Goal: Task Accomplishment & Management: Manage account settings

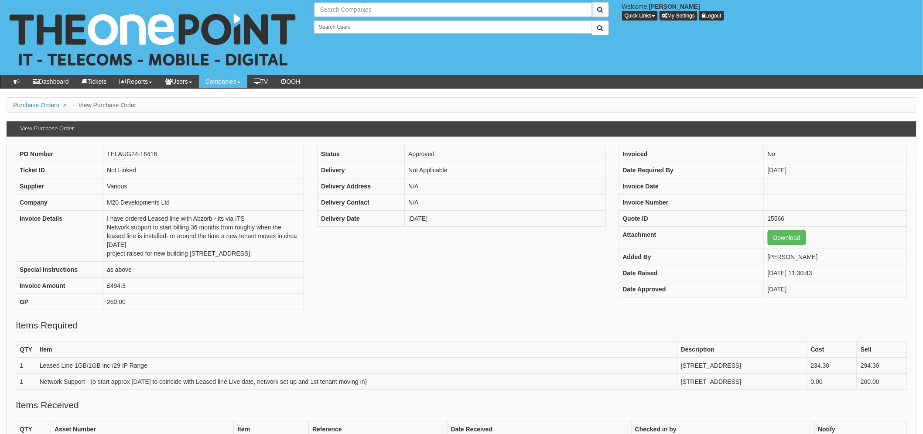
click at [332, 9] on input "text" at bounding box center [453, 9] width 278 height 15
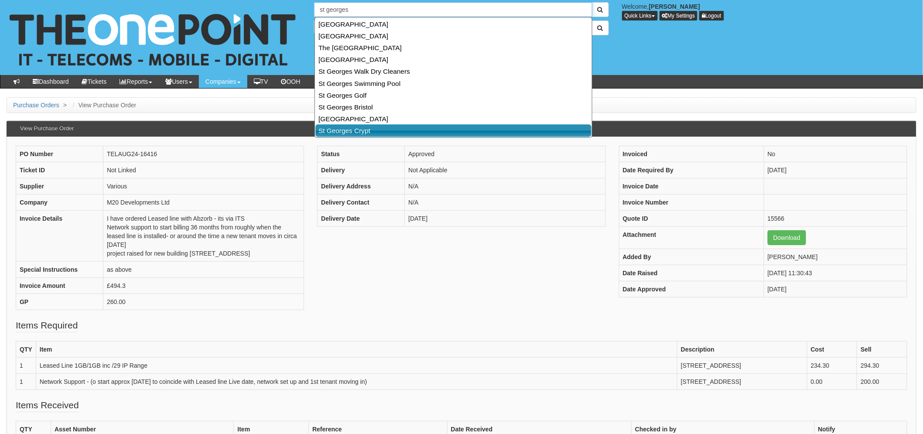
click at [367, 127] on link "St Georges Crypt" at bounding box center [454, 130] width 276 height 13
type input "St Georges Crypt"
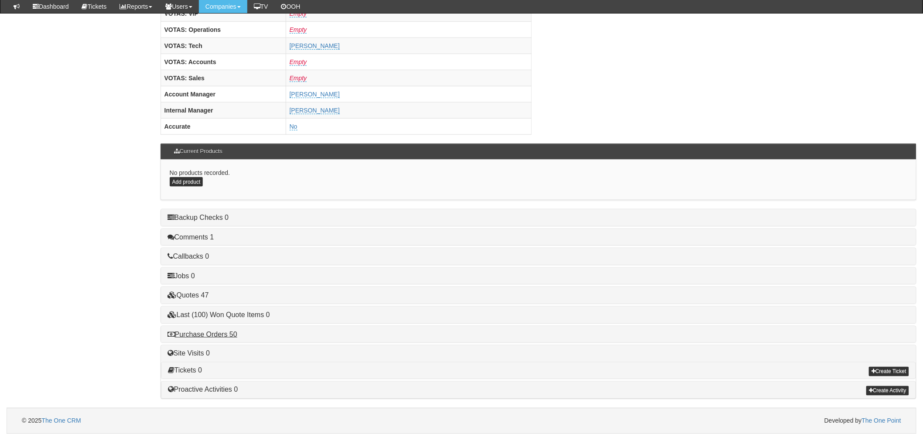
scroll to position [343, 0]
click at [212, 336] on link "Purchase Orders 50" at bounding box center [203, 334] width 70 height 7
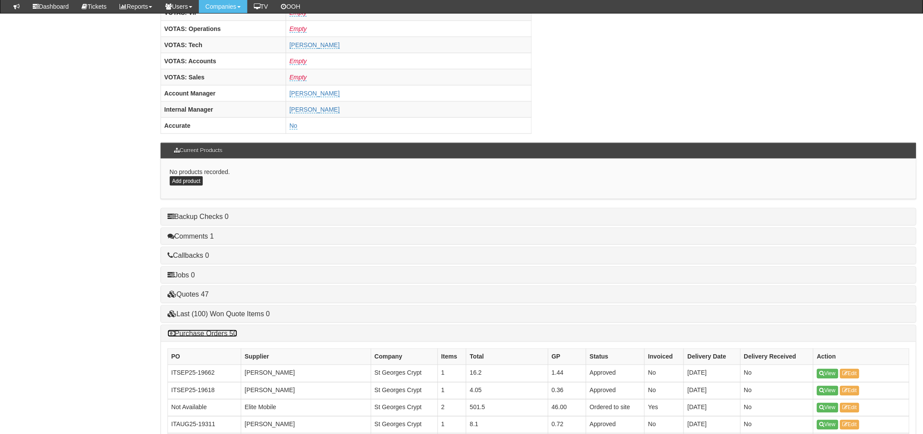
scroll to position [537, 0]
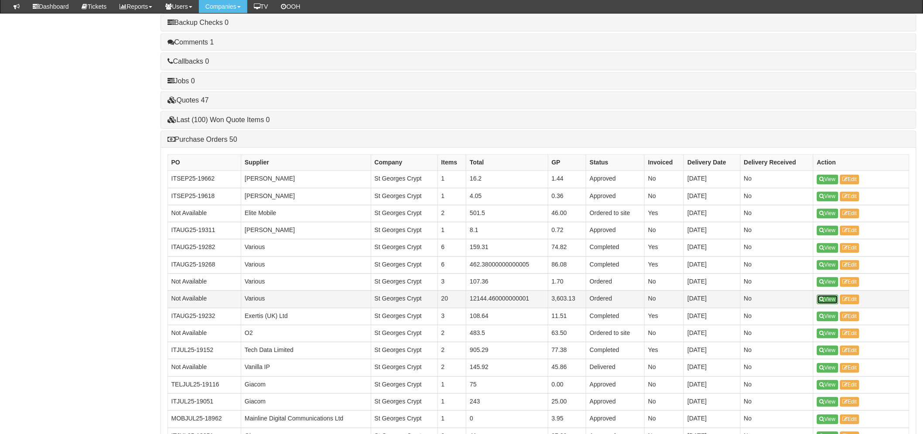
click at [826, 302] on link "View" at bounding box center [827, 300] width 21 height 10
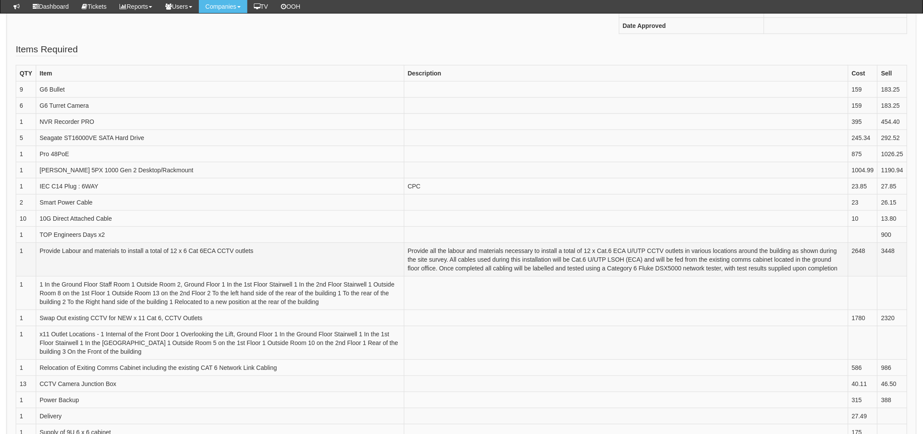
scroll to position [242, 0]
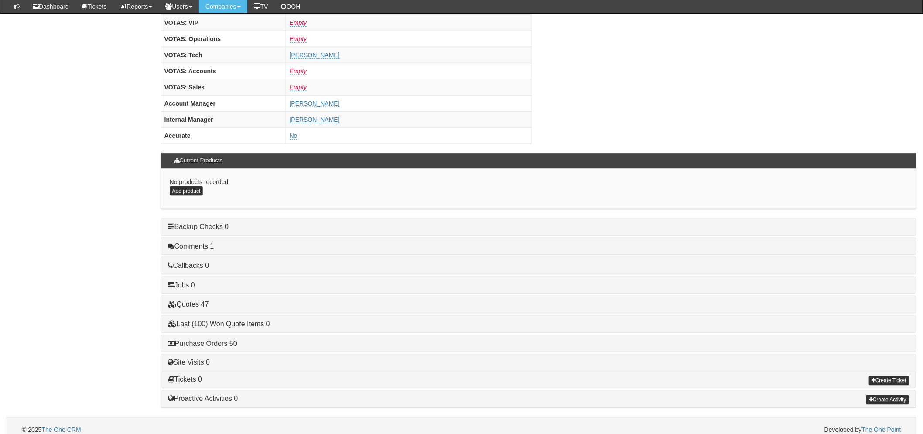
scroll to position [339, 0]
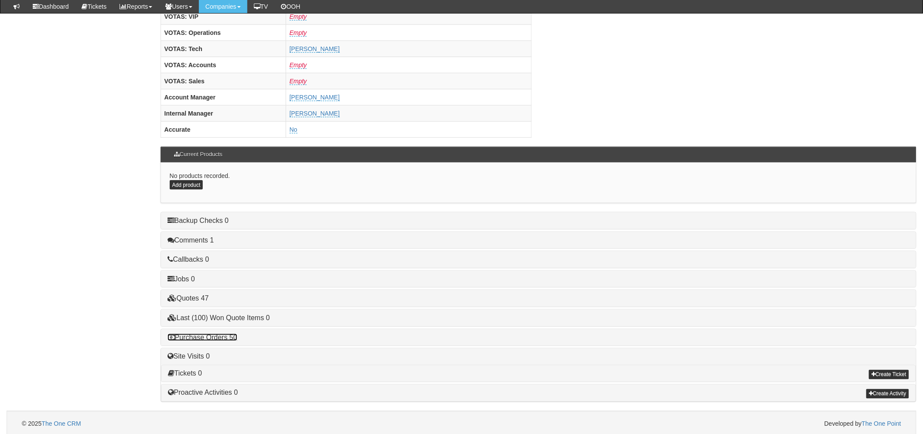
click at [224, 340] on link "Purchase Orders 50" at bounding box center [203, 337] width 70 height 7
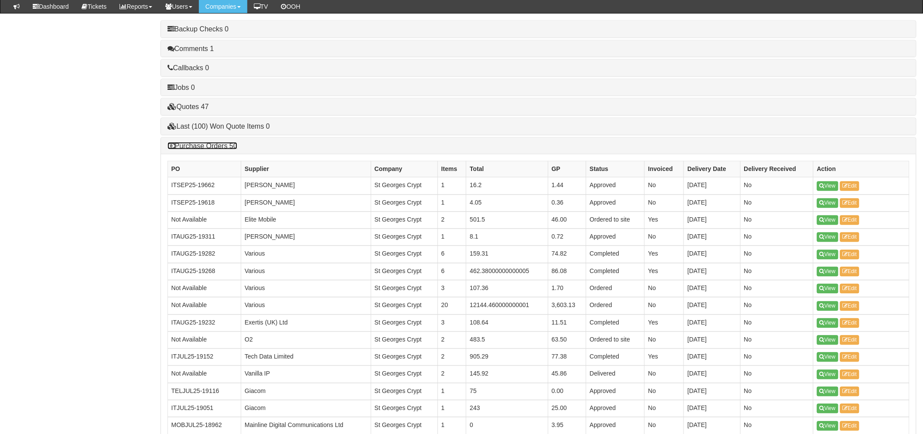
scroll to position [533, 0]
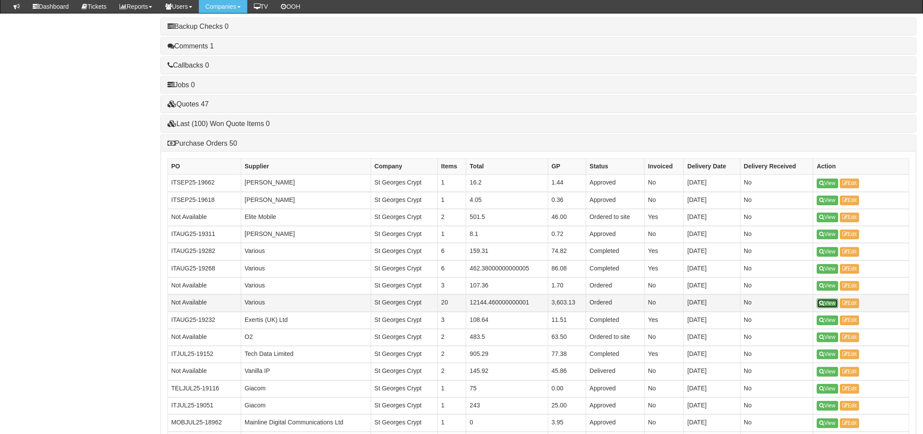
click at [836, 305] on link "View" at bounding box center [827, 304] width 21 height 10
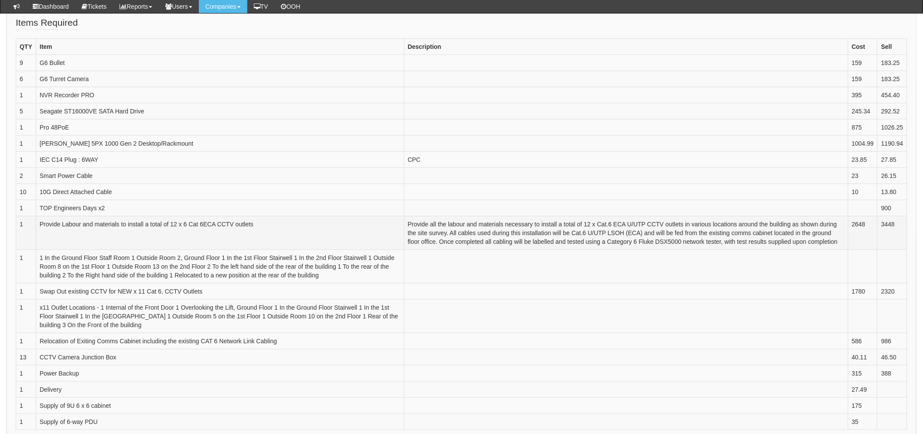
scroll to position [339, 0]
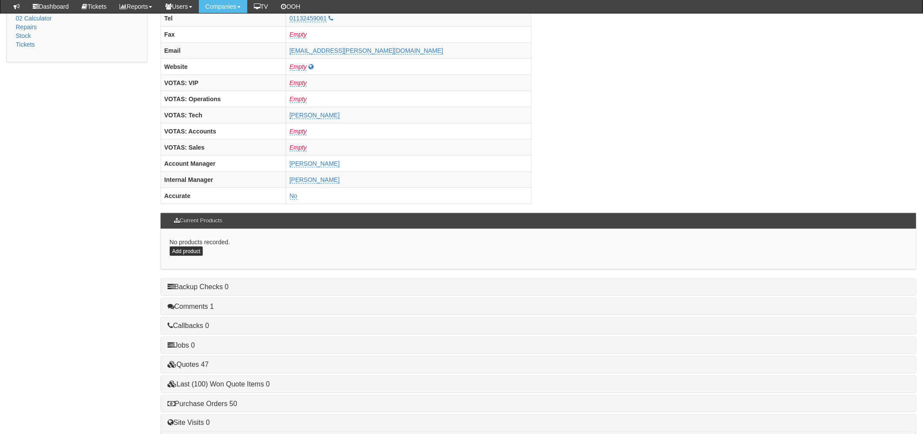
scroll to position [343, 0]
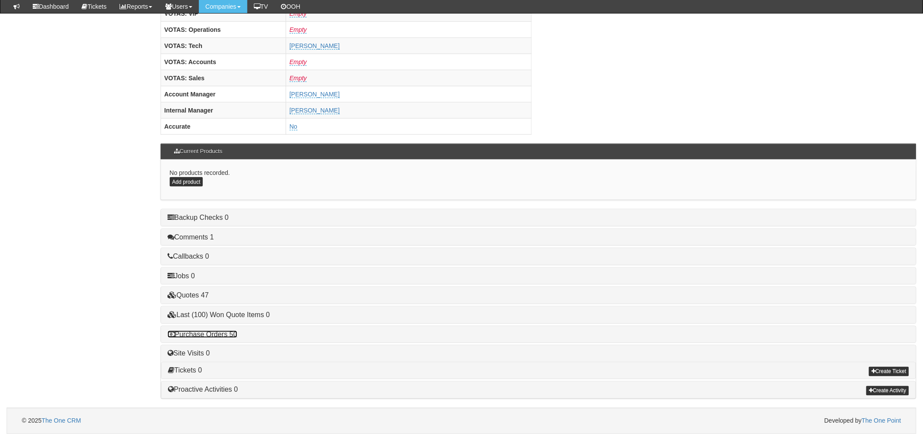
click at [231, 333] on link "Purchase Orders 50" at bounding box center [203, 334] width 70 height 7
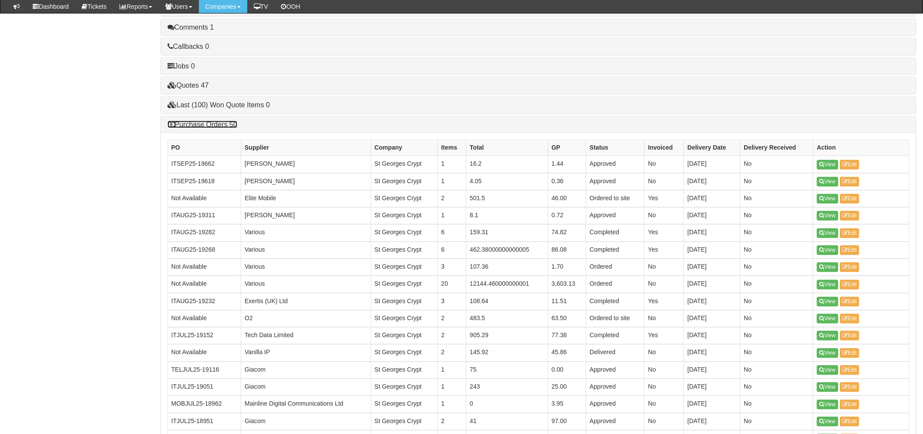
scroll to position [683, 0]
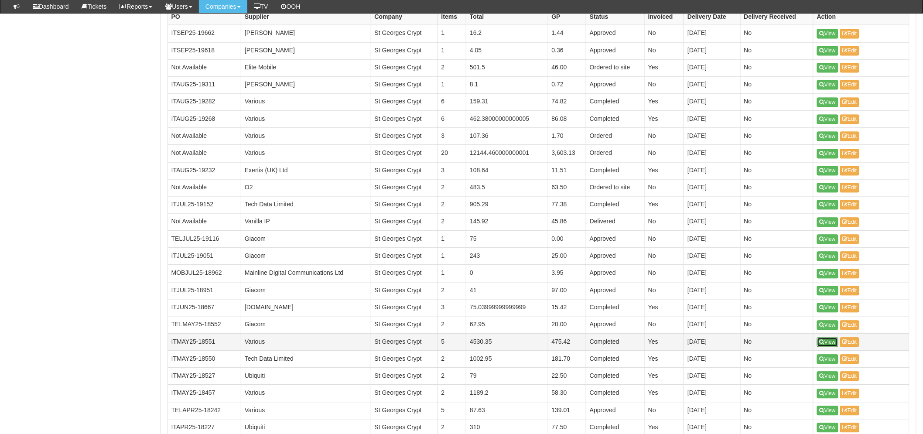
click at [824, 345] on icon at bounding box center [822, 342] width 5 height 5
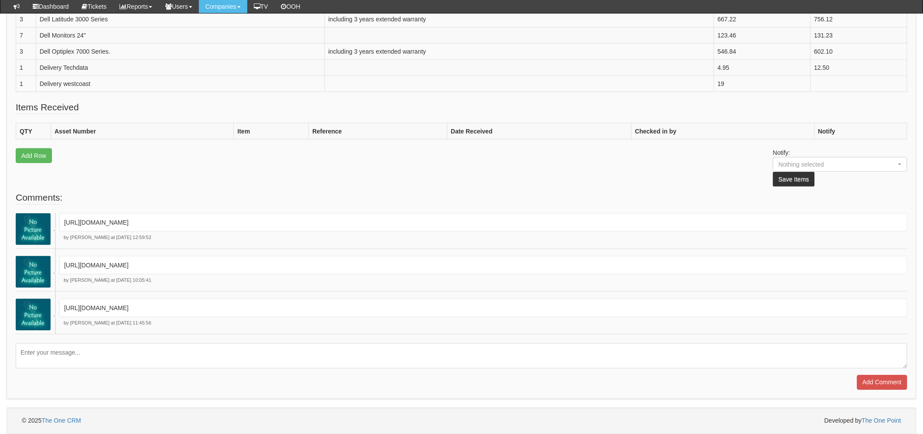
scroll to position [334, 0]
drag, startPoint x: 198, startPoint y: 306, endPoint x: 55, endPoint y: 308, distance: 143.6
click at [55, 308] on div "[URL][DOMAIN_NAME] by [PERSON_NAME] at [DATE] 11:45:56" at bounding box center [462, 313] width 892 height 43
copy p "[URL][DOMAIN_NAME]"
click at [229, 302] on div "[URL][DOMAIN_NAME]" at bounding box center [483, 308] width 848 height 18
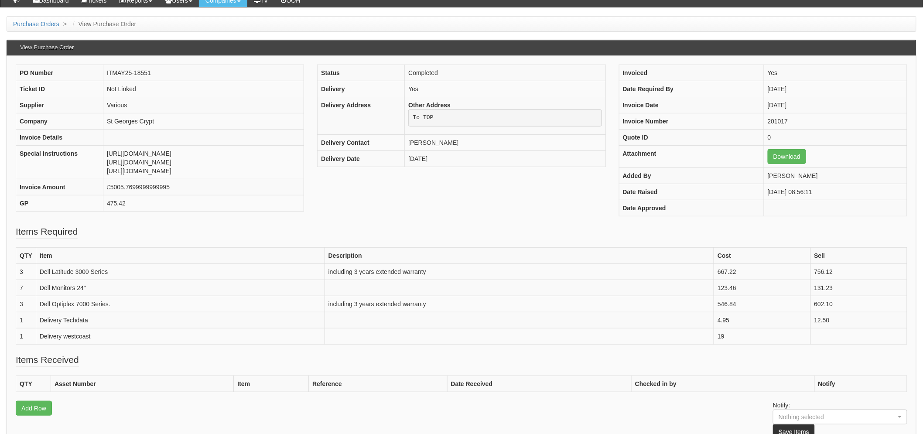
scroll to position [0, 0]
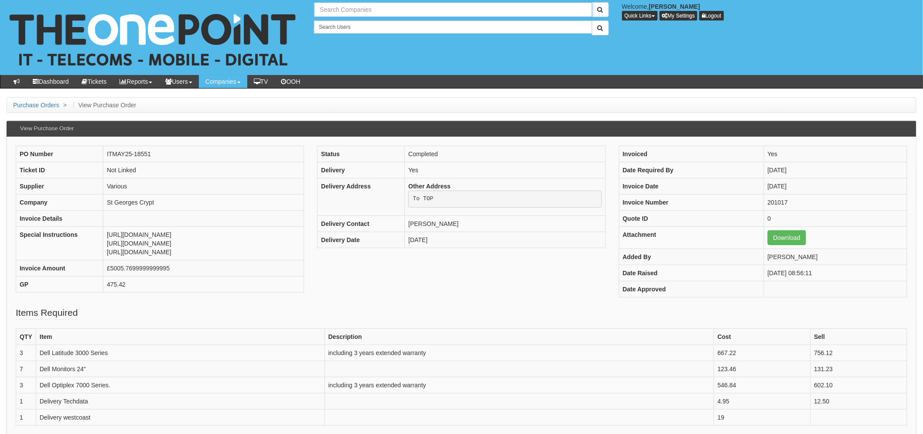
click at [345, 7] on input "text" at bounding box center [453, 9] width 278 height 15
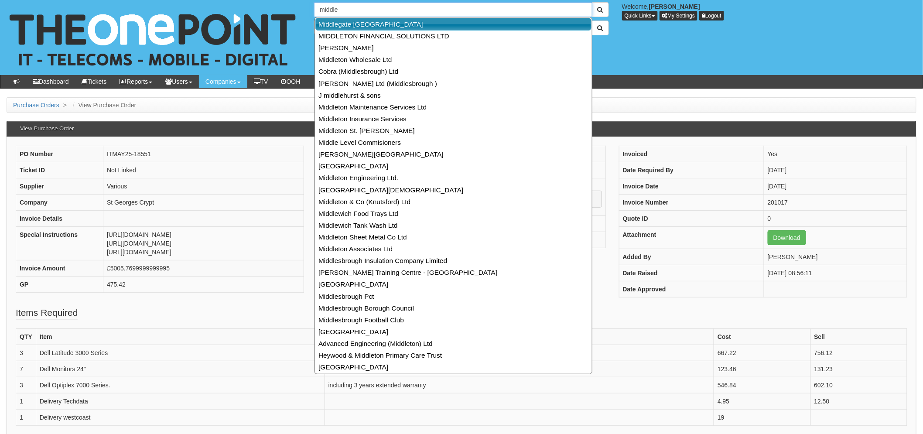
click at [371, 28] on link "Middlegate [GEOGRAPHIC_DATA]" at bounding box center [454, 24] width 276 height 13
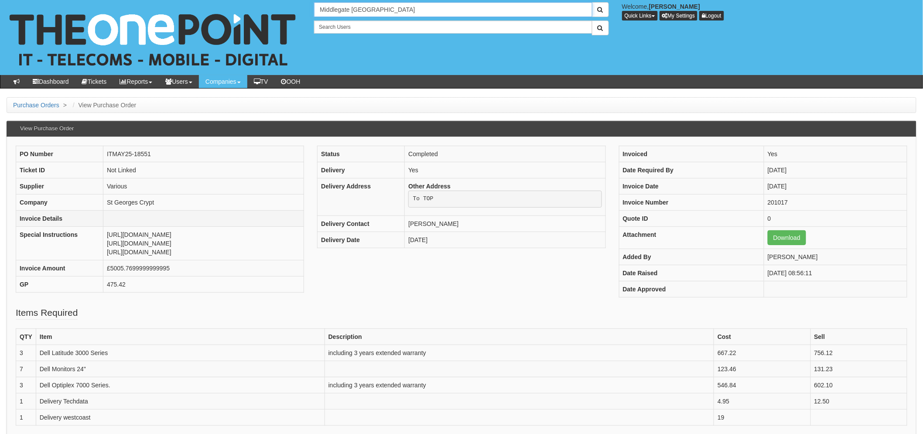
type input "Middlegate [GEOGRAPHIC_DATA]"
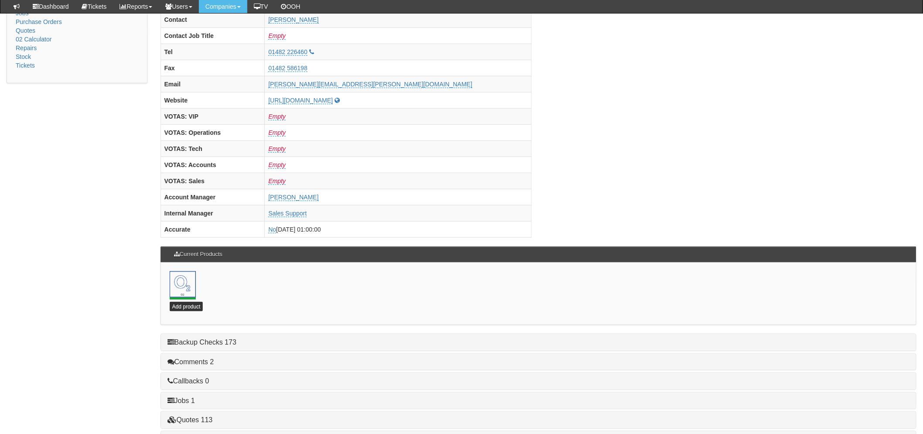
scroll to position [291, 0]
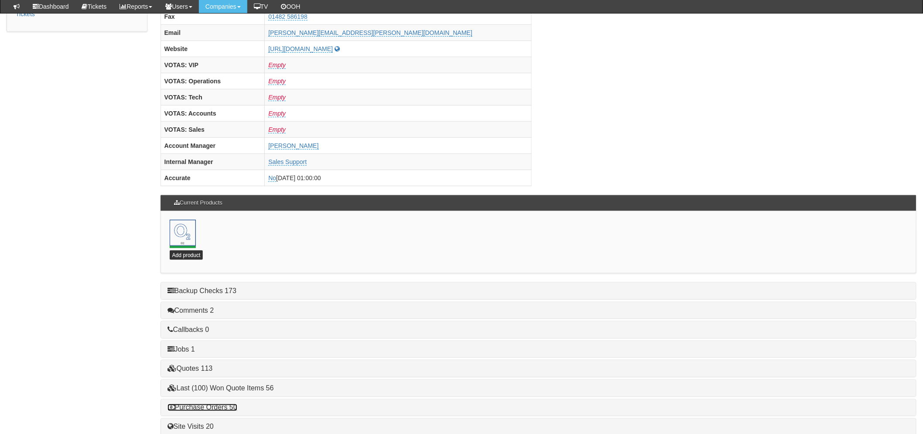
click at [227, 410] on link "Purchase Orders 50" at bounding box center [203, 407] width 70 height 7
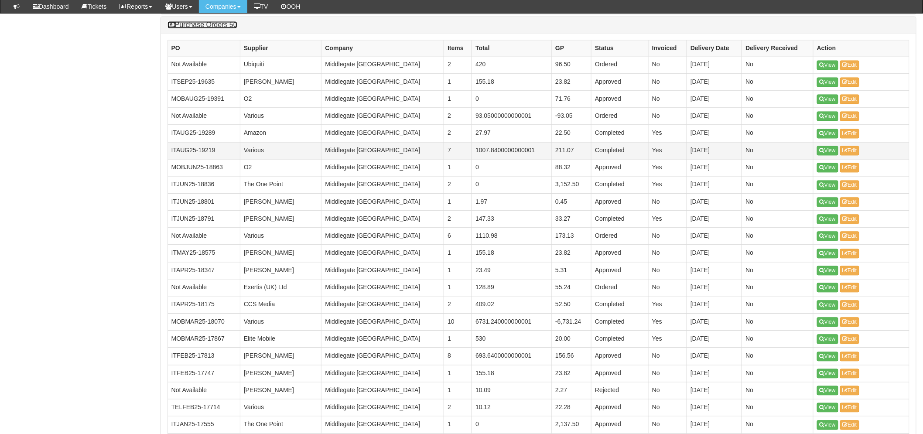
scroll to position [727, 0]
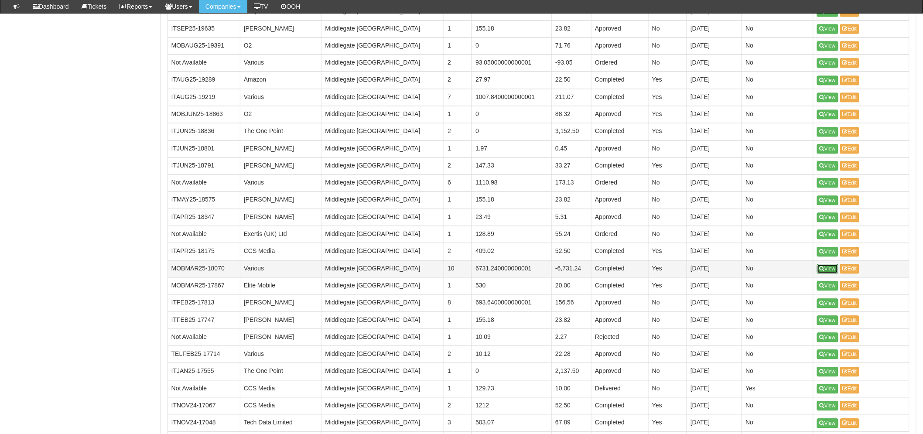
click at [831, 269] on link "View" at bounding box center [827, 269] width 21 height 10
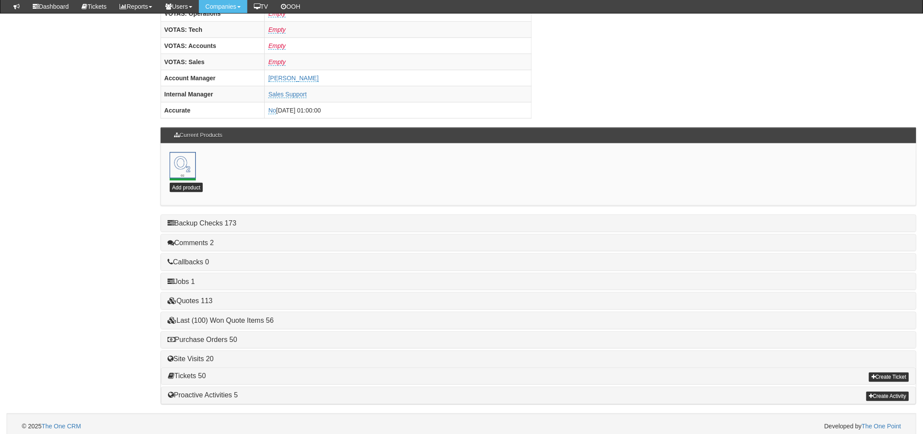
scroll to position [365, 0]
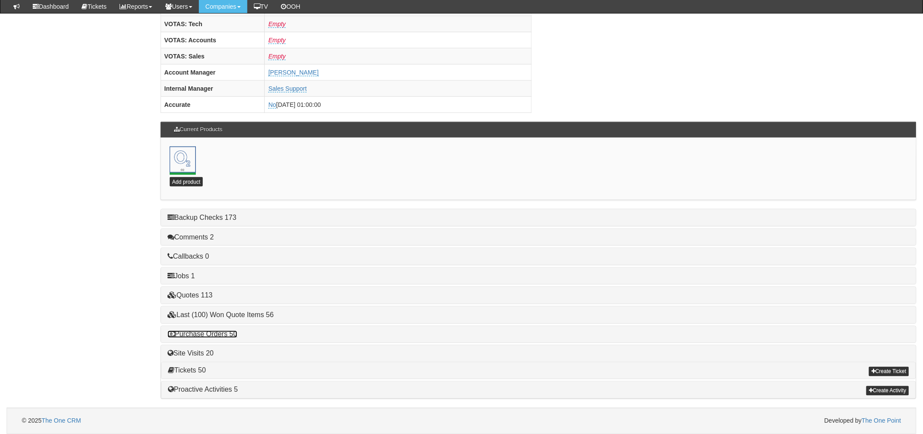
click at [195, 337] on link "Purchase Orders 50" at bounding box center [203, 334] width 70 height 7
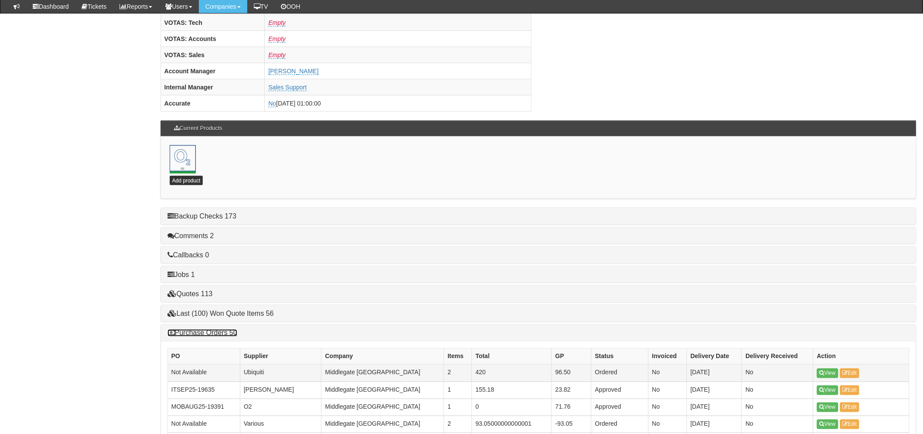
scroll to position [753, 0]
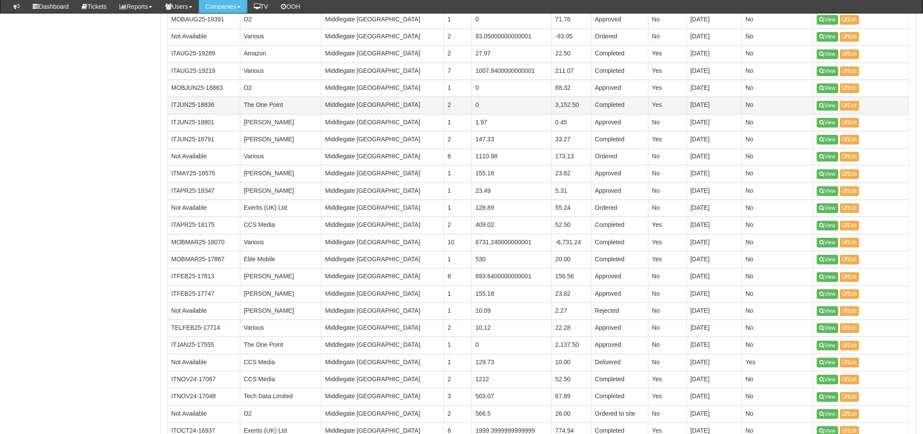
click at [817, 105] on td "View Edit" at bounding box center [861, 105] width 96 height 17
click at [822, 105] on icon at bounding box center [822, 105] width 5 height 5
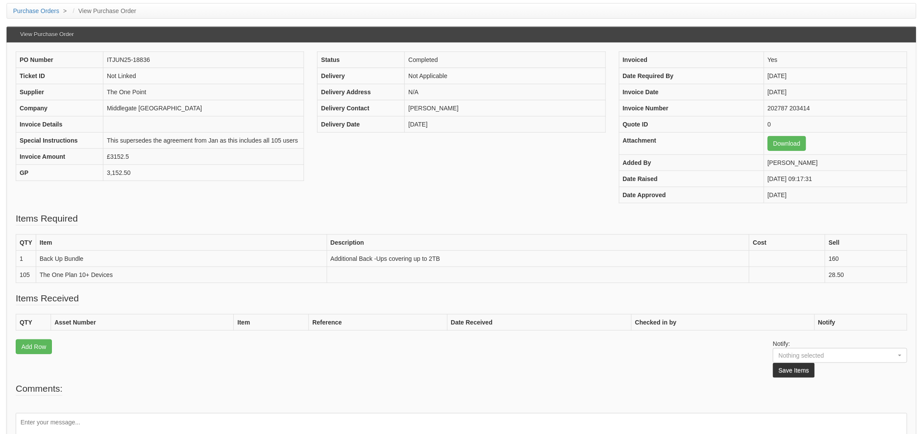
scroll to position [97, 0]
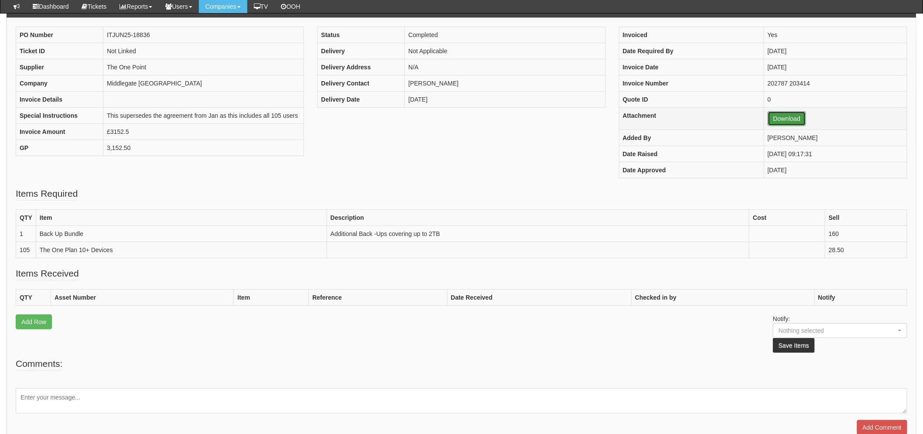
click at [784, 123] on link "Download" at bounding box center [787, 118] width 38 height 15
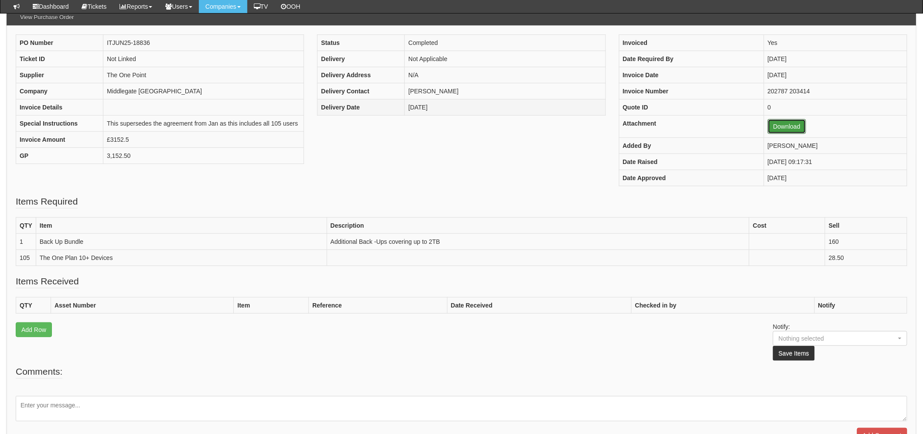
scroll to position [0, 0]
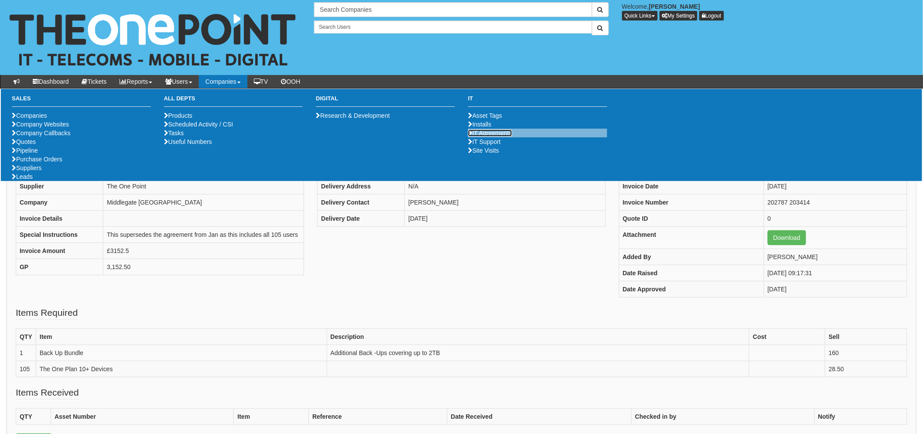
click at [505, 137] on link "IT Agreements" at bounding box center [490, 133] width 44 height 7
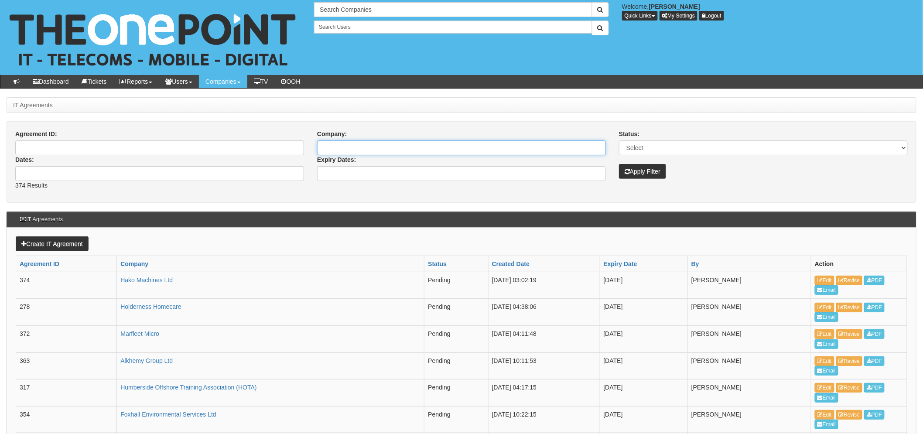
click at [383, 148] on input "Company:" at bounding box center [461, 148] width 289 height 15
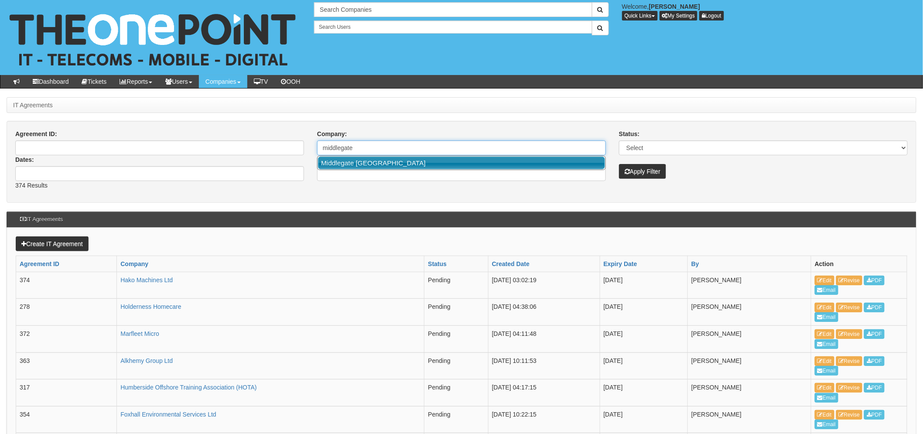
click at [391, 165] on link "Middlegate [GEOGRAPHIC_DATA]" at bounding box center [461, 163] width 287 height 13
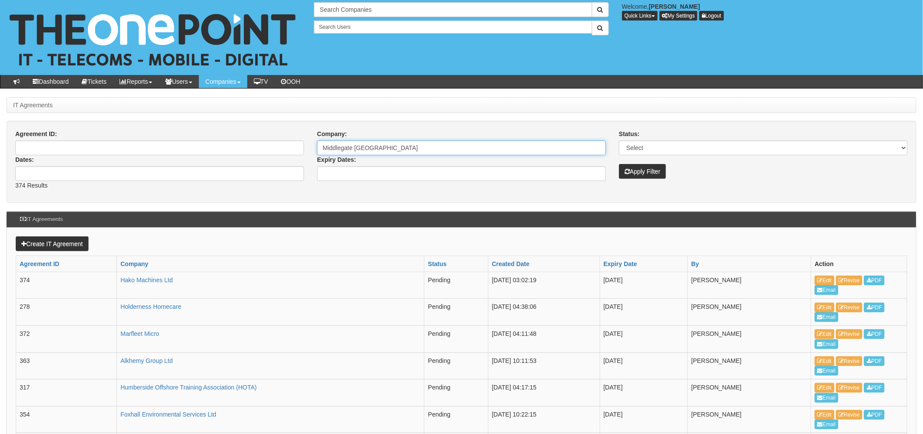
type input "Middlegate [GEOGRAPHIC_DATA]"
click at [643, 169] on button "Apply Filter" at bounding box center [642, 171] width 47 height 15
